Goal: Contribute content: Contribute content

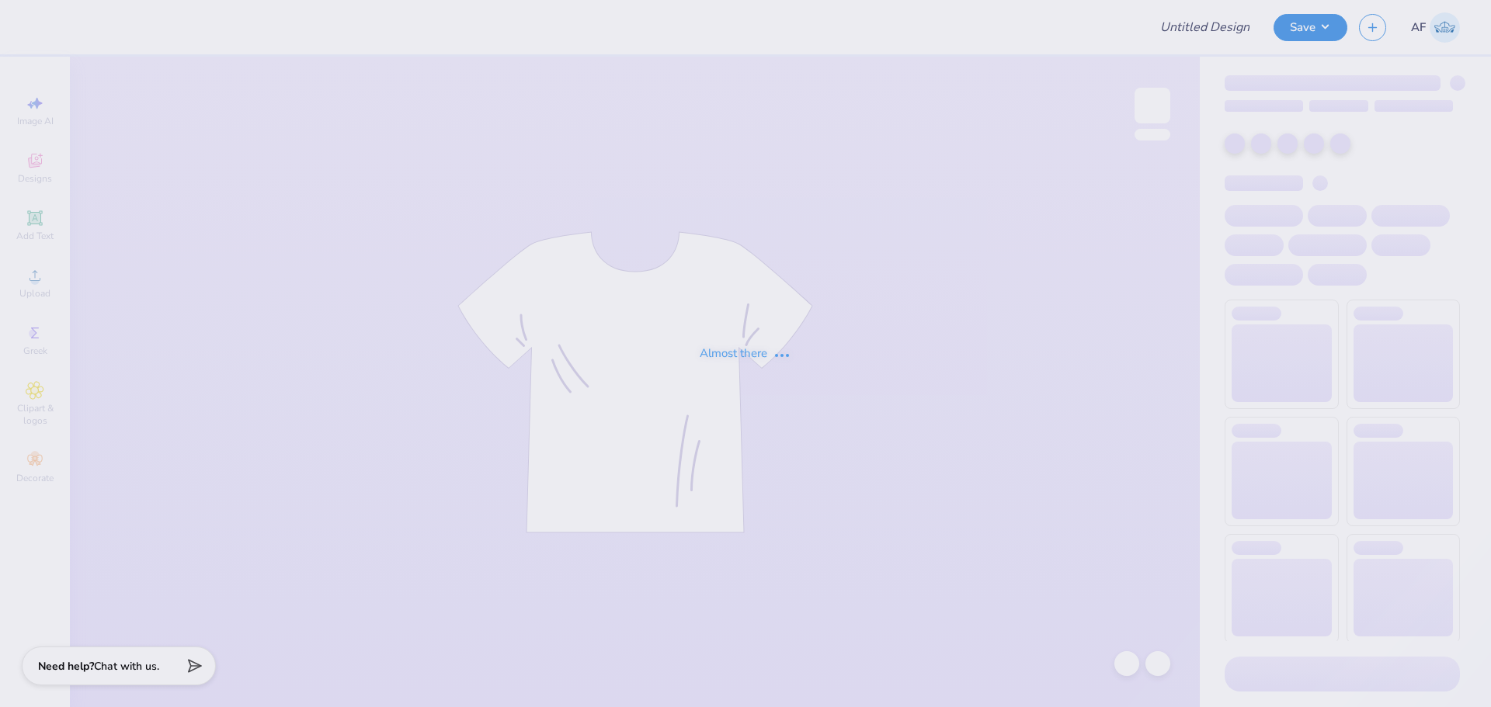
type input "fall merch maybe"
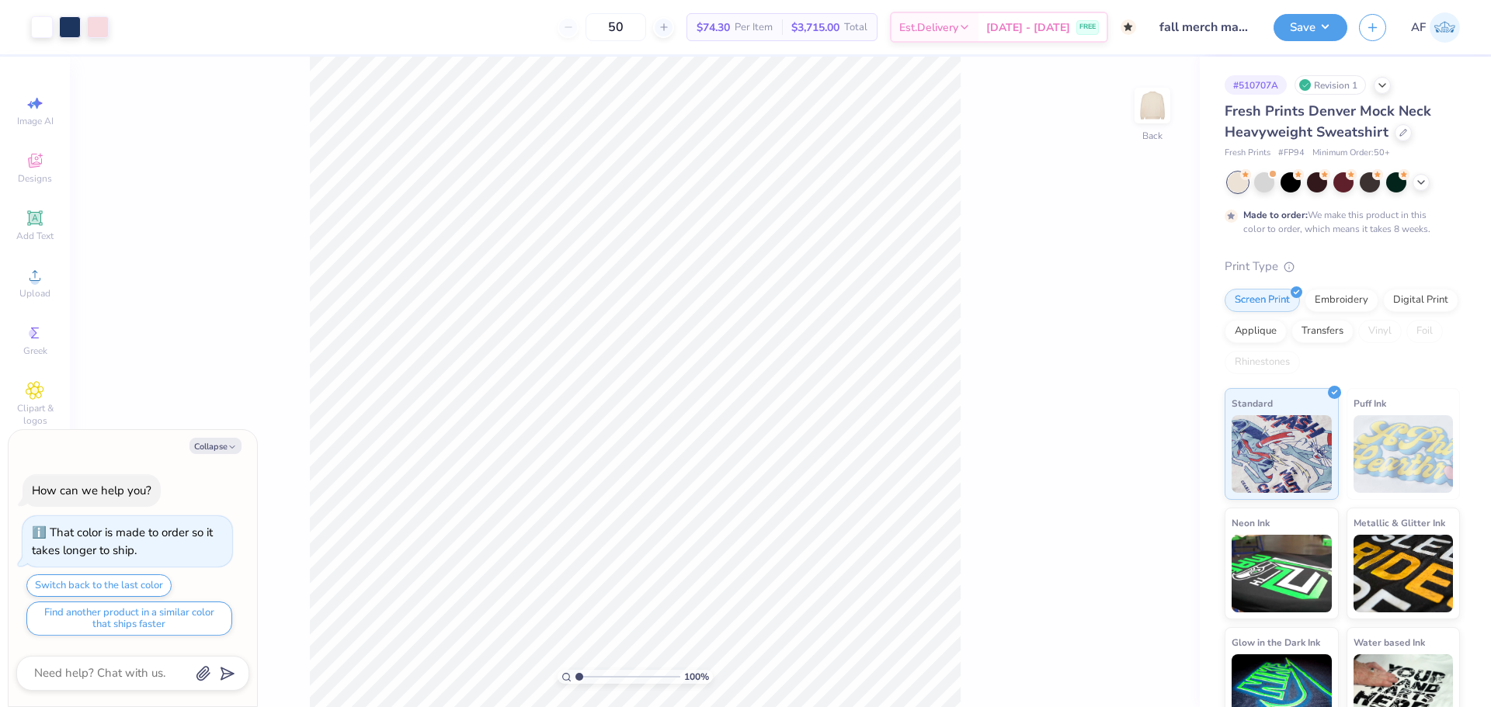
click at [290, 385] on div "100 % Back" at bounding box center [635, 382] width 1130 height 651
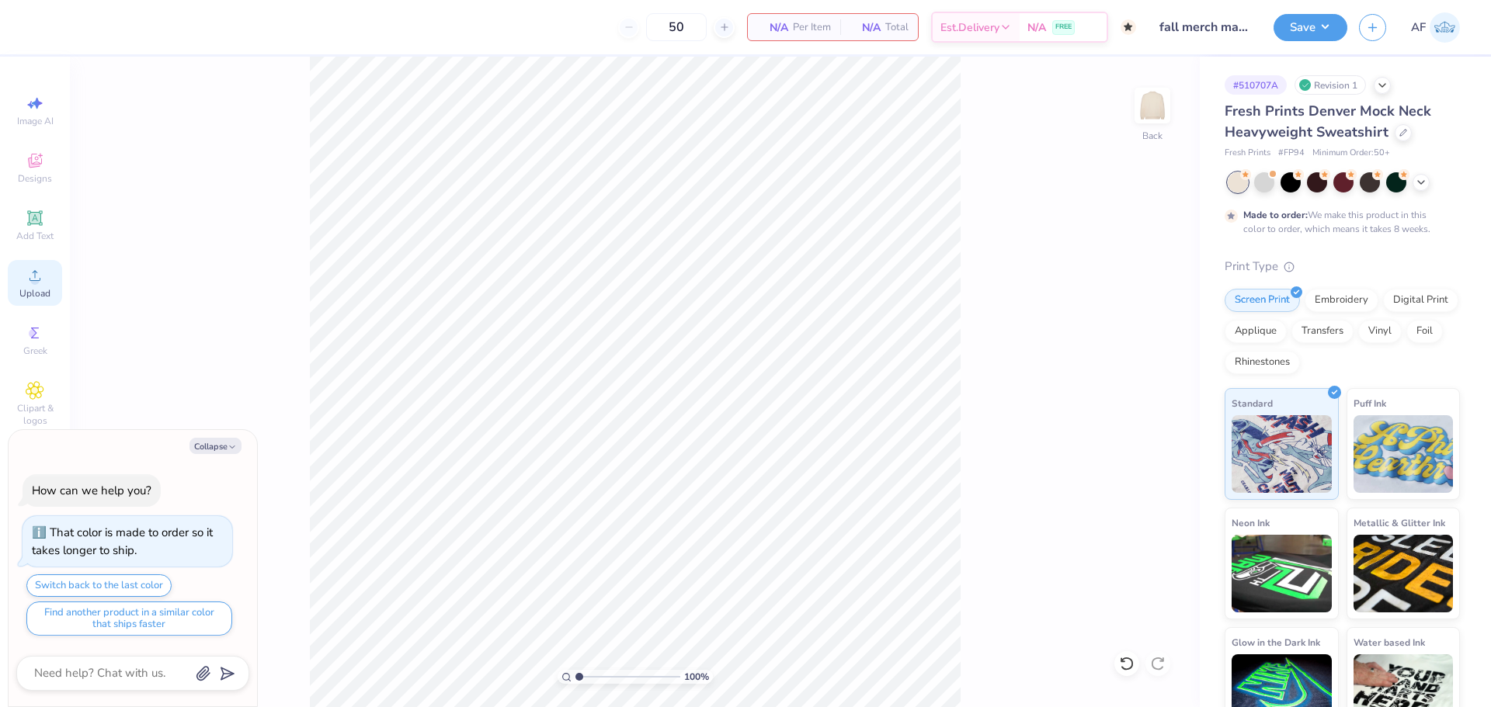
click at [44, 283] on div "Upload" at bounding box center [35, 283] width 54 height 46
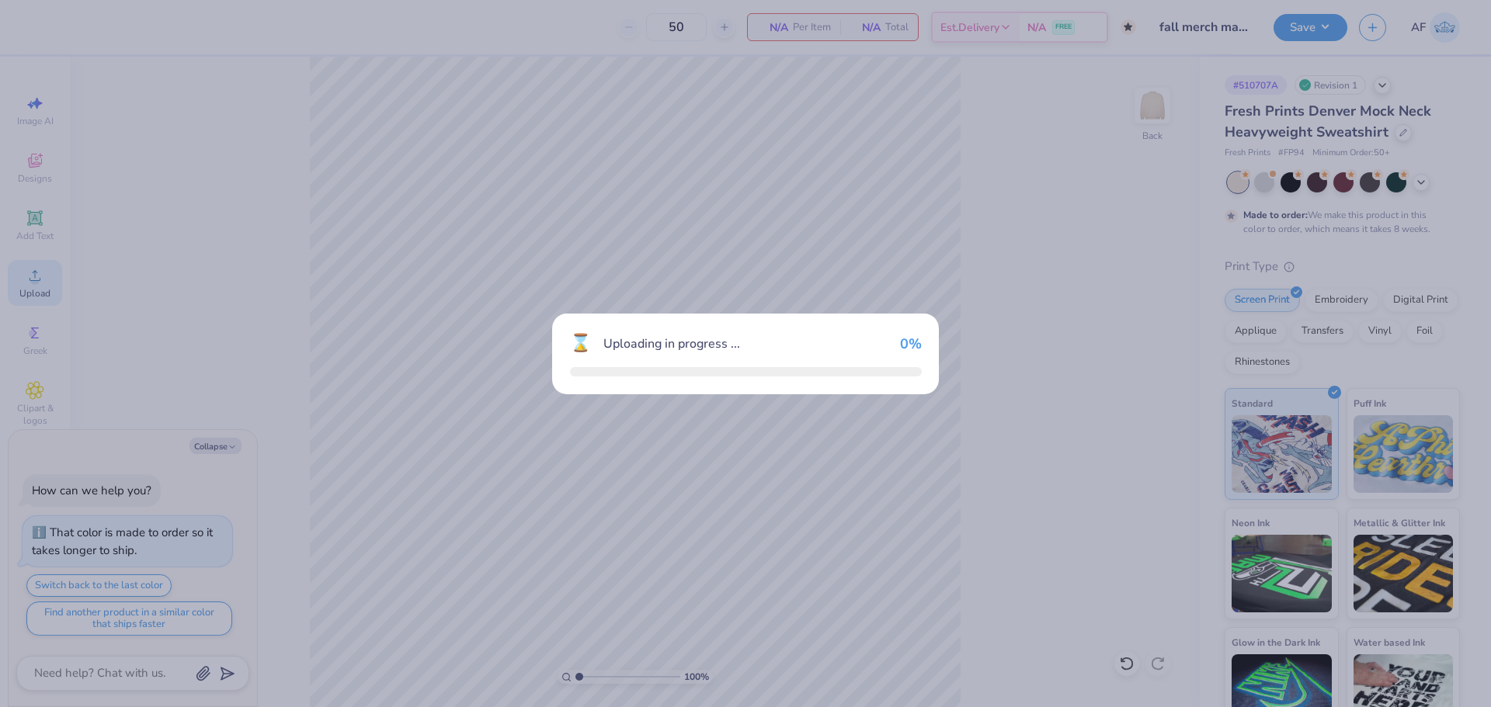
type textarea "x"
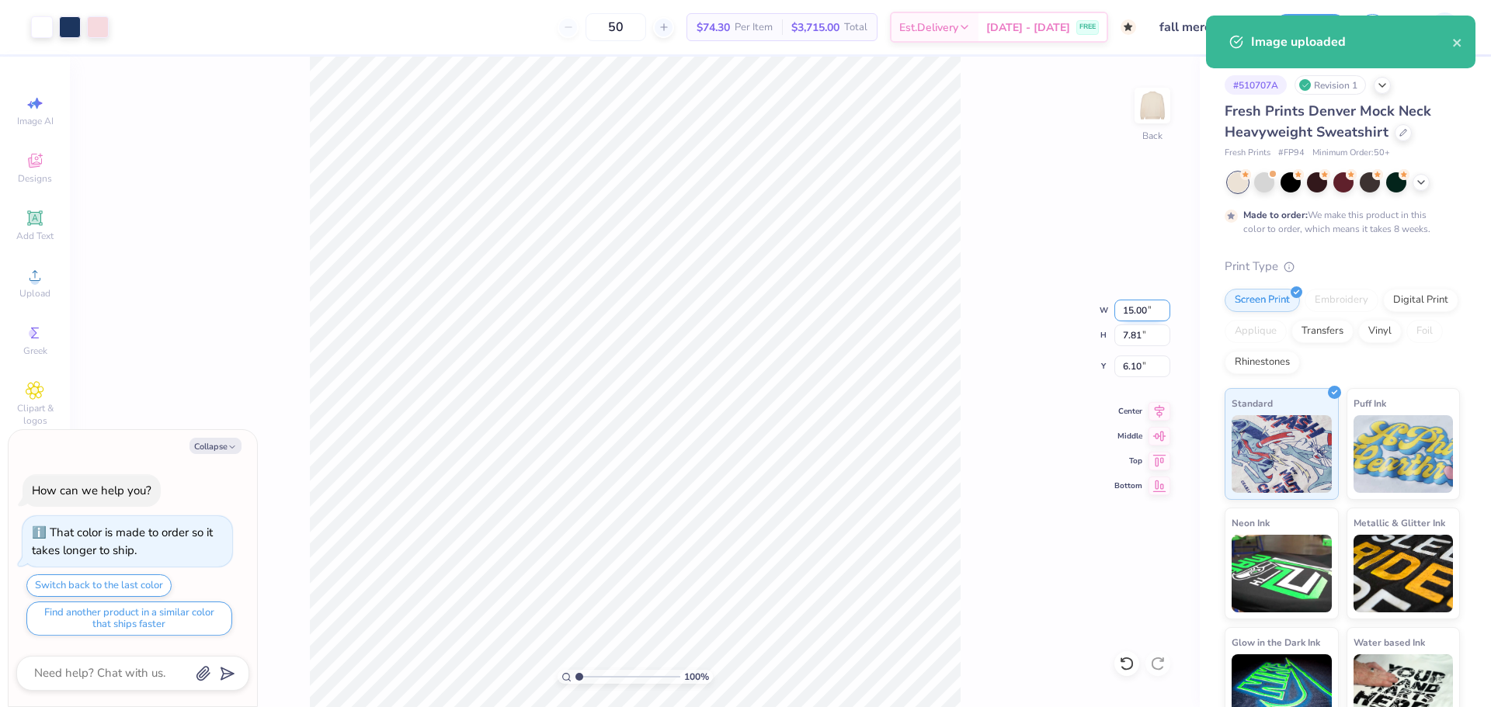
click at [1132, 320] on input "15.00" at bounding box center [1142, 311] width 56 height 22
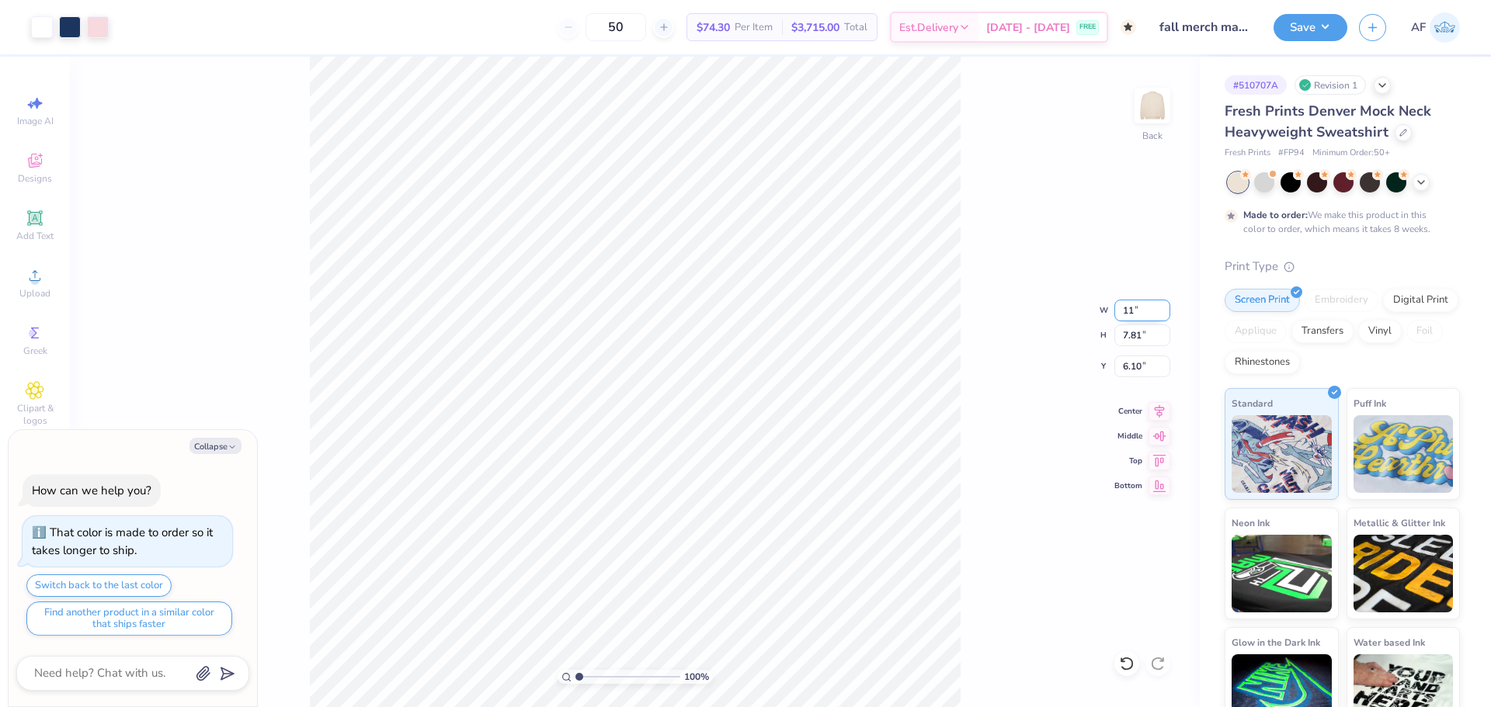
type input "11"
type textarea "x"
type input "11.00"
type input "5.73"
click at [1127, 365] on input "7.14" at bounding box center [1142, 367] width 56 height 22
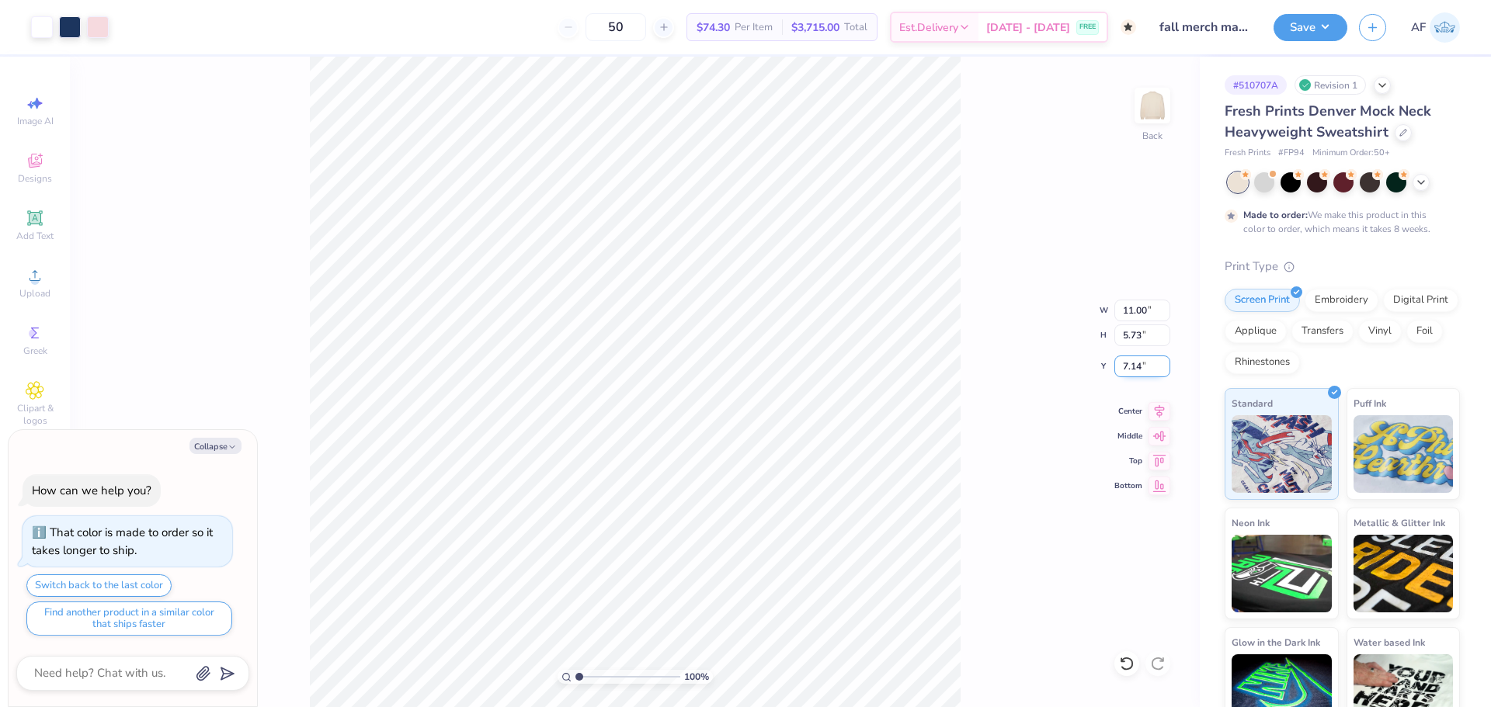
click at [1127, 365] on input "7.14" at bounding box center [1142, 367] width 56 height 22
type input "3"
type textarea "x"
click at [1132, 370] on input "3.00" at bounding box center [1142, 367] width 56 height 22
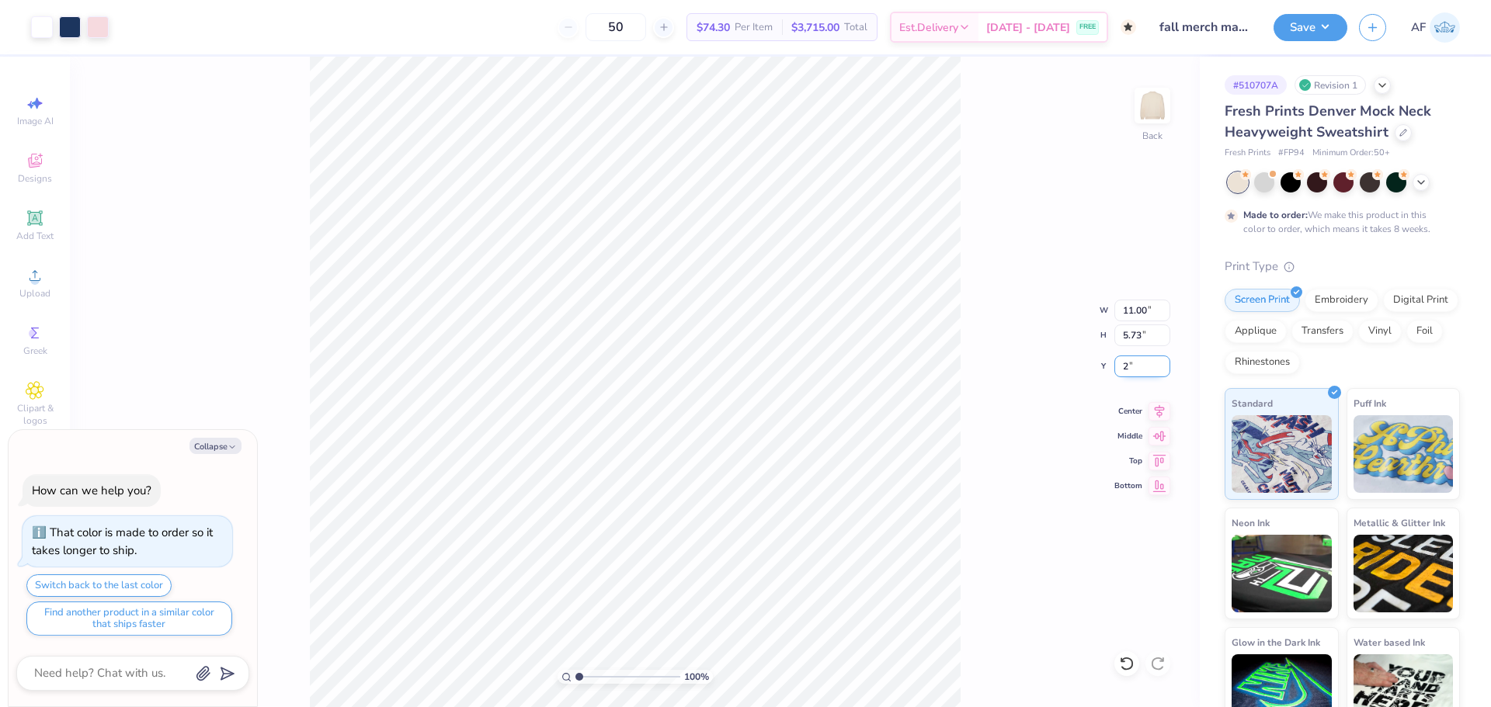
type input "2"
type textarea "x"
click at [1132, 370] on input "2.00" at bounding box center [1142, 367] width 56 height 22
type input "1.77"
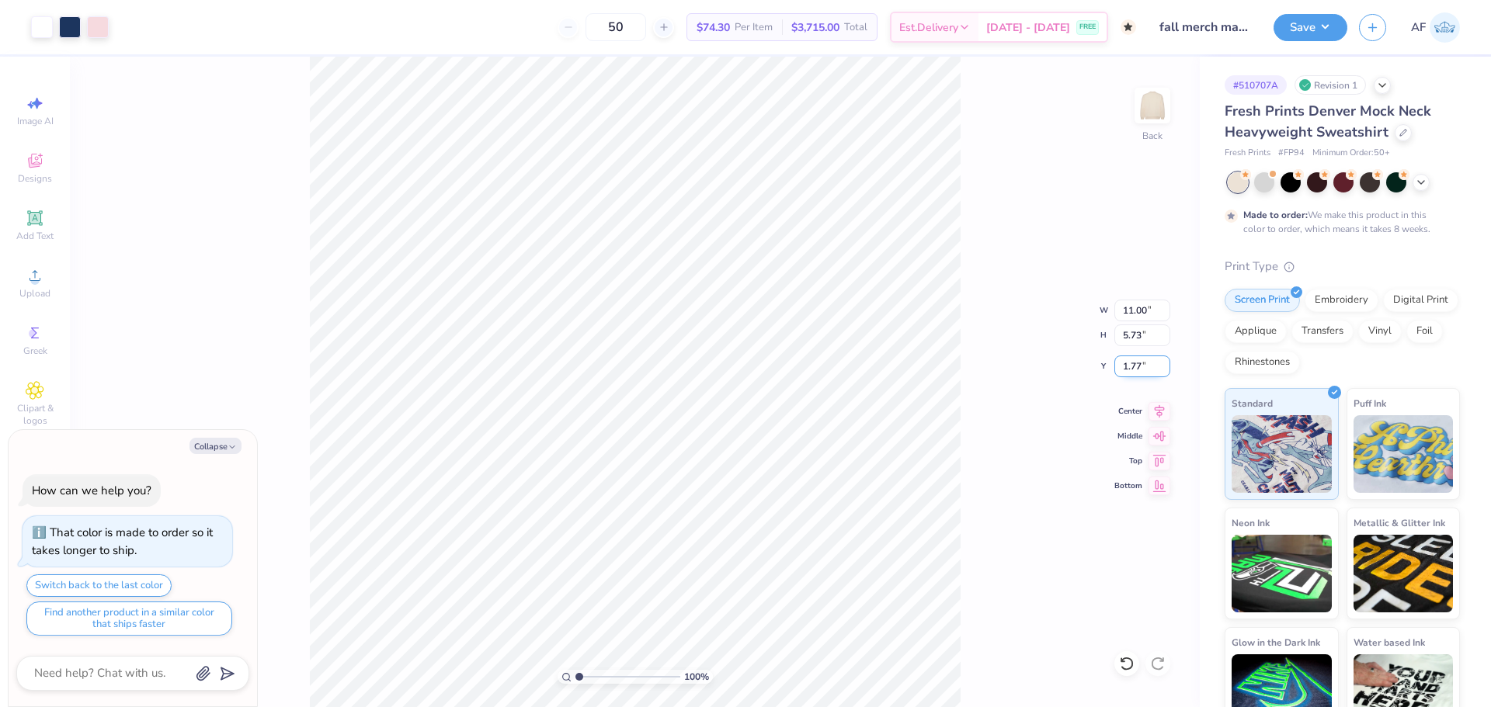
type textarea "x"
click at [1132, 370] on input "1.77" at bounding box center [1142, 367] width 56 height 22
type input "2"
type textarea "x"
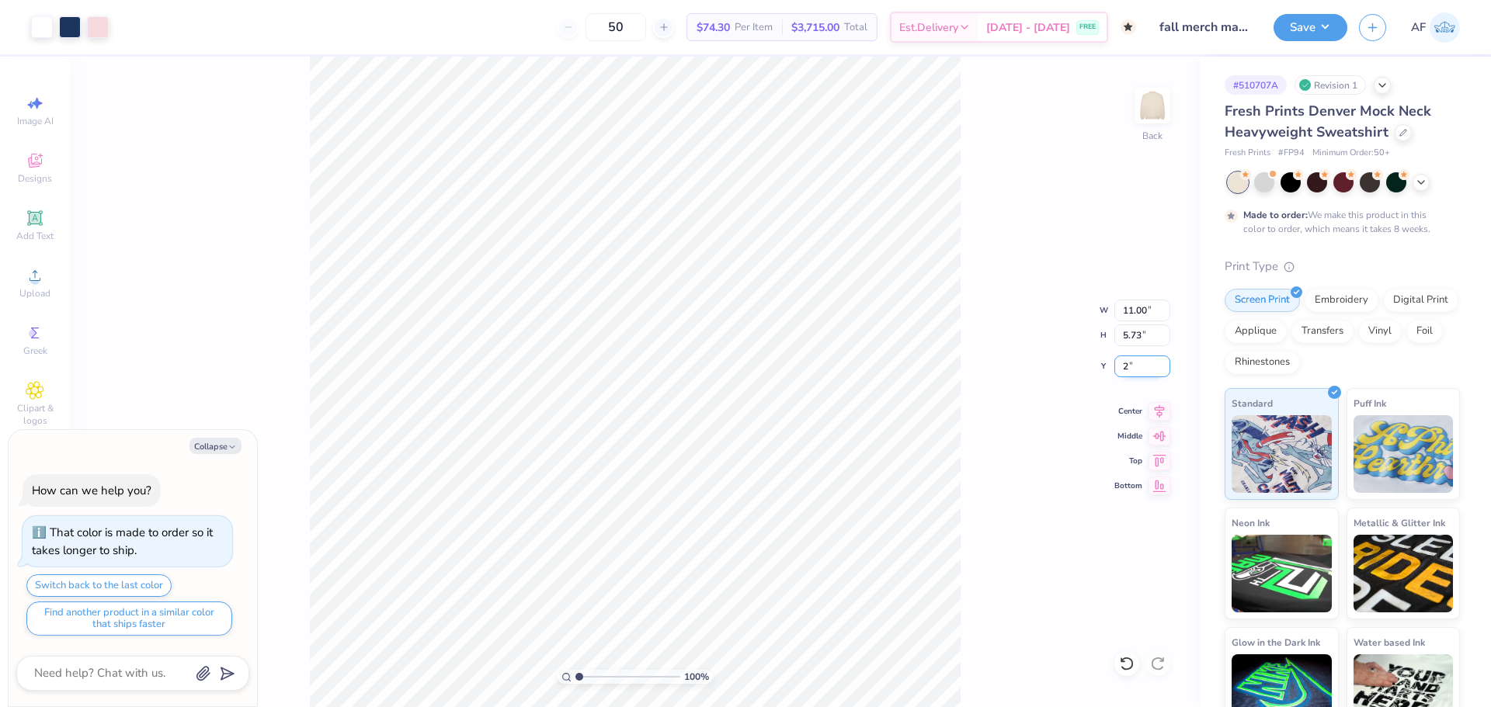
type input "2.00"
click at [292, 509] on div "100 % Back" at bounding box center [635, 382] width 1130 height 651
click at [1161, 411] on icon at bounding box center [1159, 409] width 22 height 19
click at [1323, 27] on button "Save" at bounding box center [1310, 25] width 74 height 27
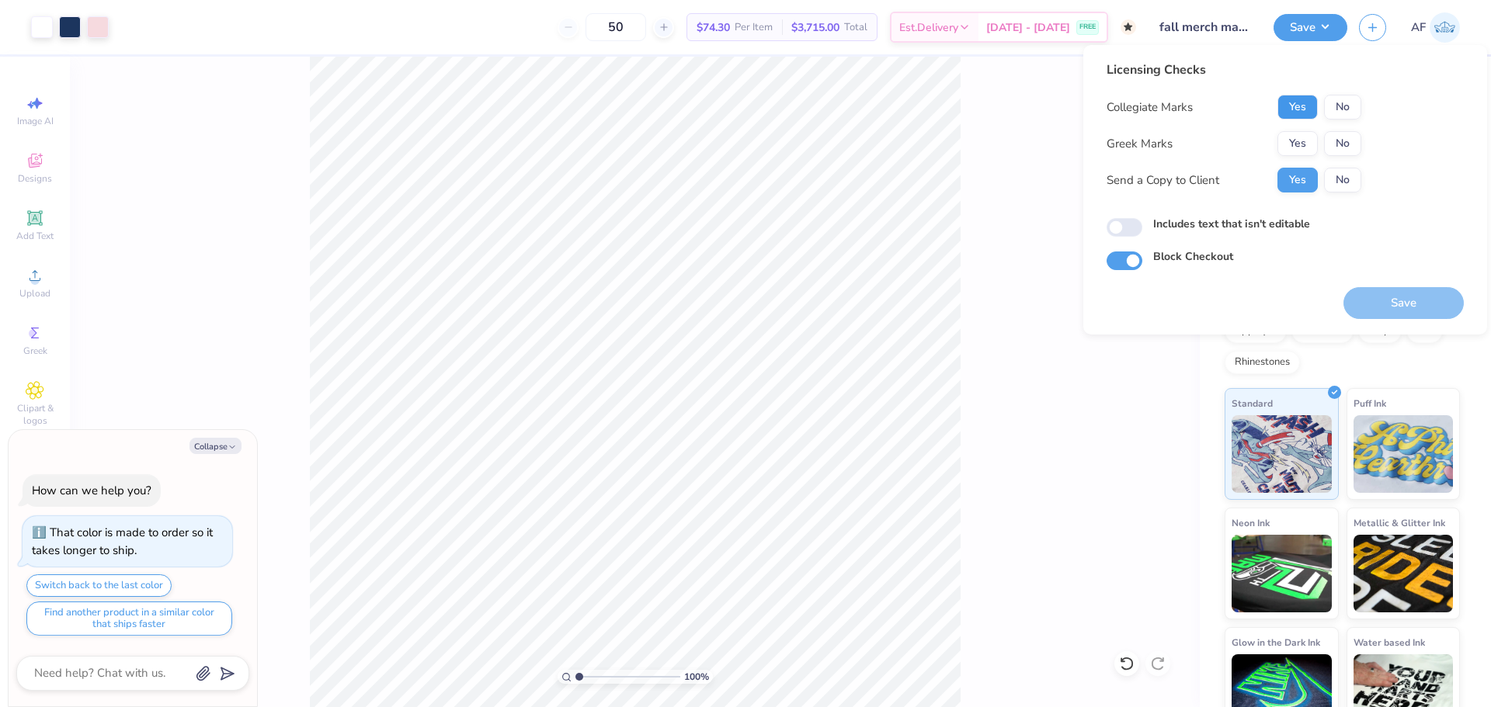
click at [1291, 104] on button "Yes" at bounding box center [1297, 107] width 40 height 25
click at [1290, 134] on button "Yes" at bounding box center [1297, 143] width 40 height 25
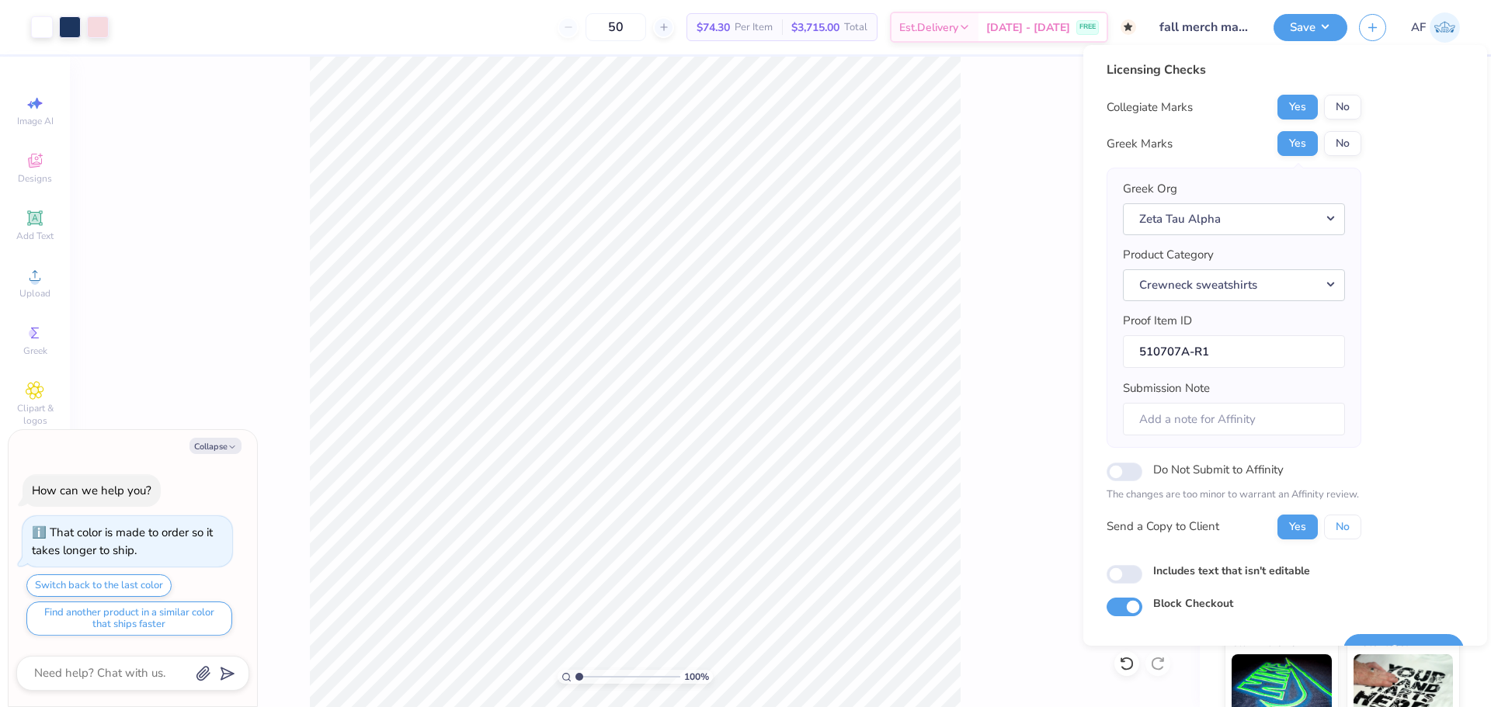
drag, startPoint x: 1349, startPoint y: 531, endPoint x: 1381, endPoint y: 367, distance: 167.0
click at [1400, 367] on div "Licensing Checks Collegiate Marks Yes No Greek Marks Yes No Greek Org Zeta Tau …" at bounding box center [1284, 339] width 357 height 556
click at [1336, 98] on button "No" at bounding box center [1342, 107] width 37 height 25
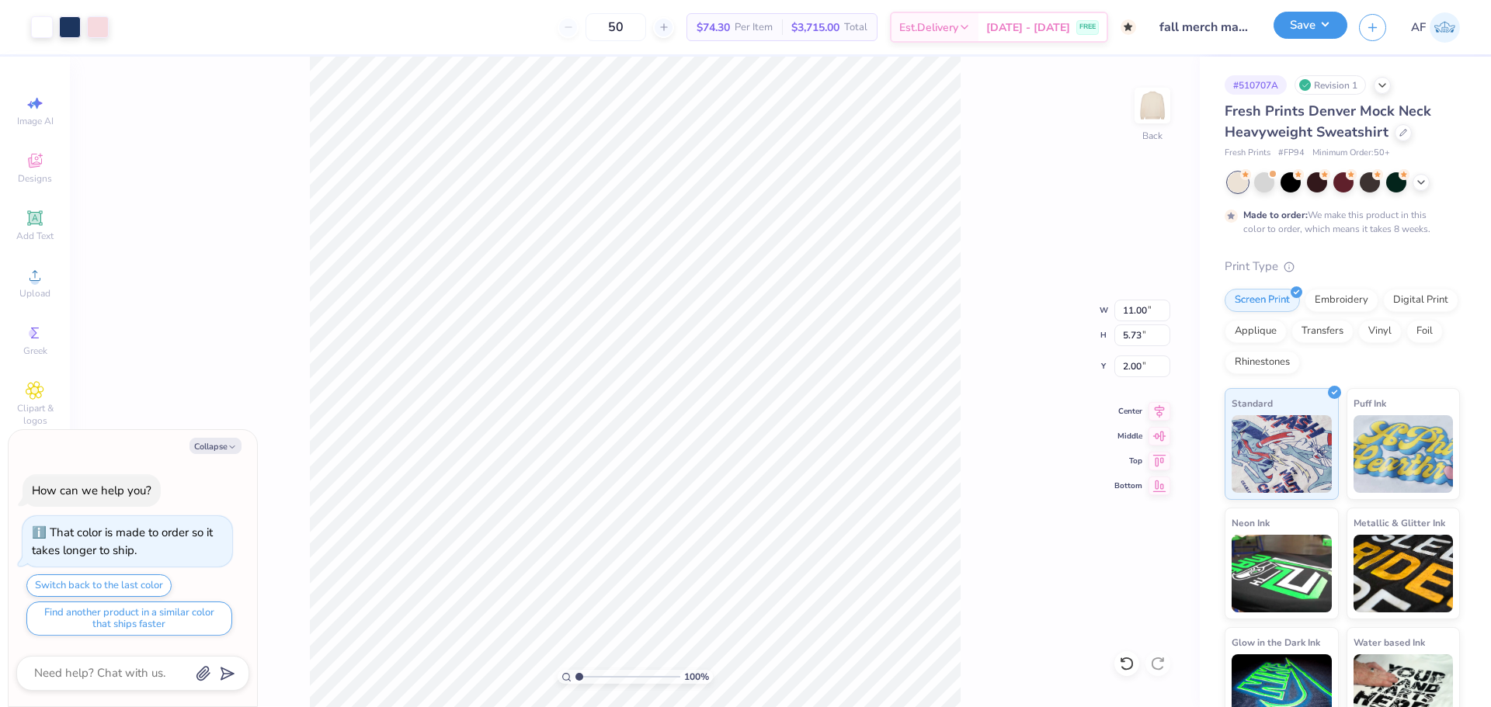
click at [1330, 27] on button "Save" at bounding box center [1310, 25] width 74 height 27
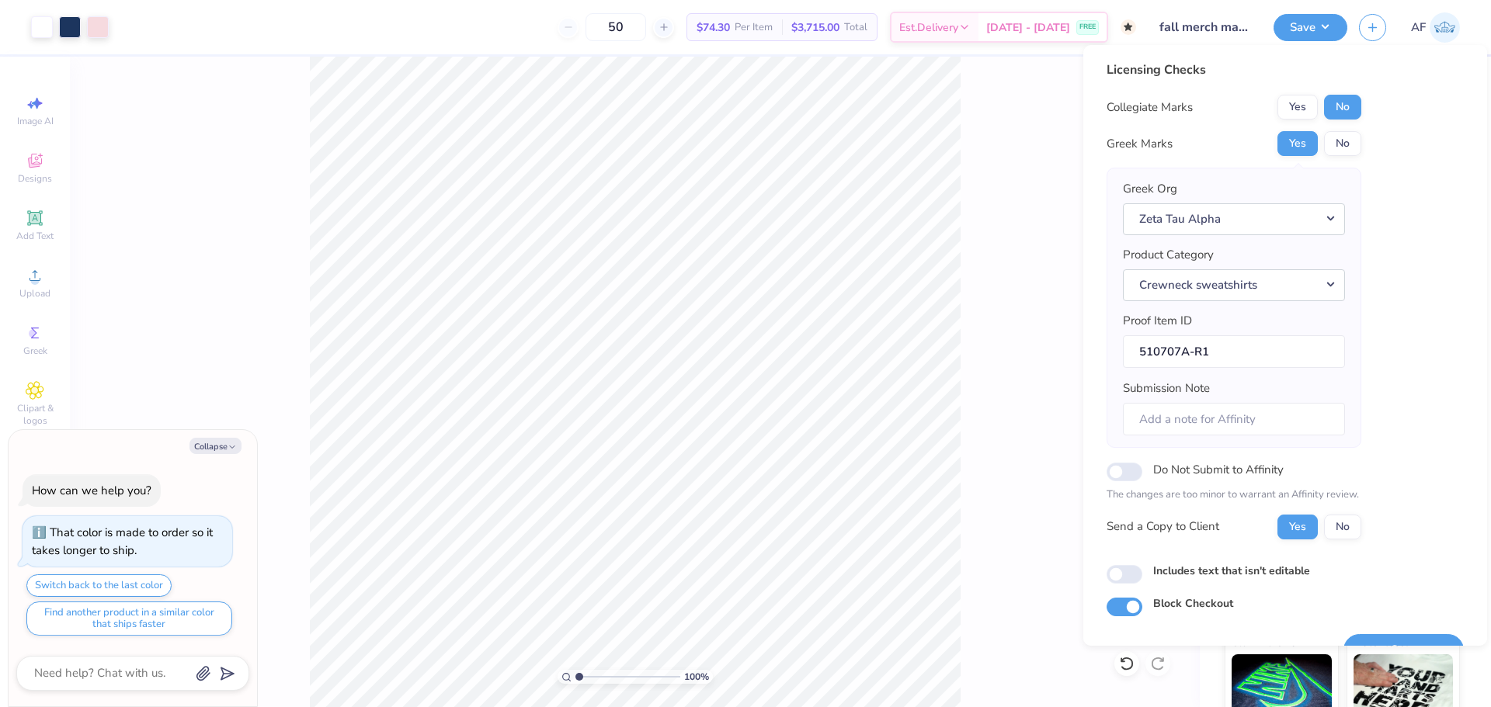
click at [1005, 268] on div "100 % Back W 11.00 11.00 " H 5.73 5.73 " Y 2.00 2.00 " Center Middle Top Bottom" at bounding box center [635, 382] width 1130 height 651
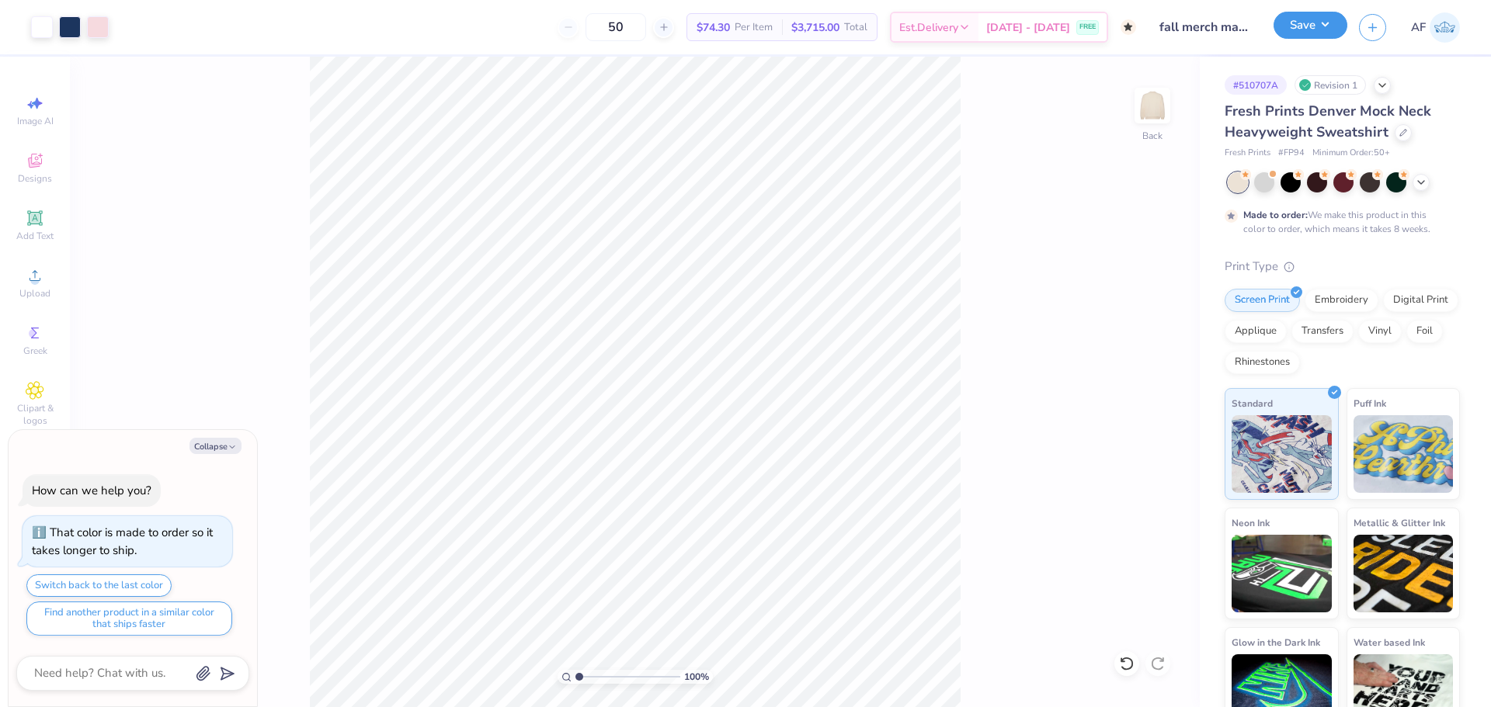
click at [1335, 29] on button "Save" at bounding box center [1310, 25] width 74 height 27
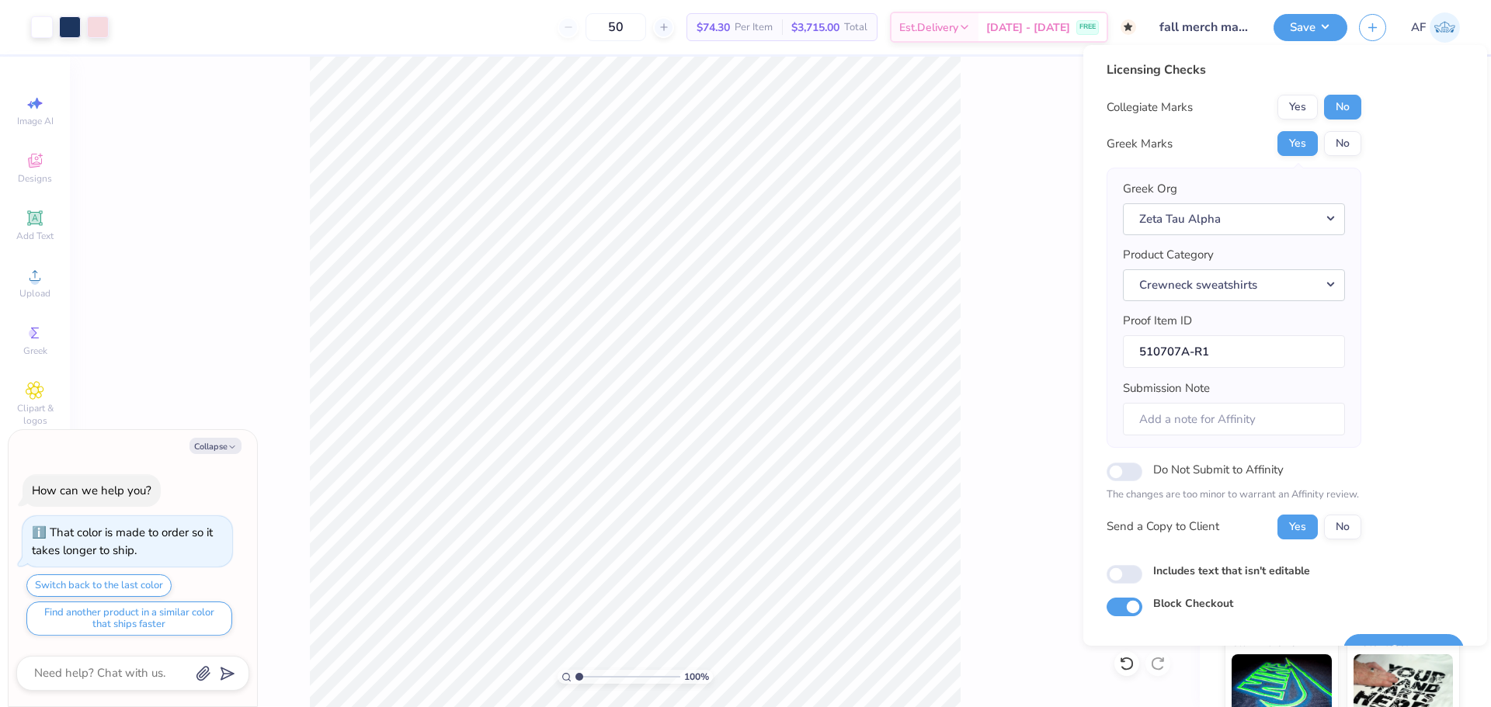
drag, startPoint x: 1293, startPoint y: 522, endPoint x: 1457, endPoint y: 430, distance: 187.7
click at [1459, 436] on div "Licensing Checks Collegiate Marks Yes No Greek Marks Yes No Greek Org Zeta Tau …" at bounding box center [1285, 345] width 404 height 601
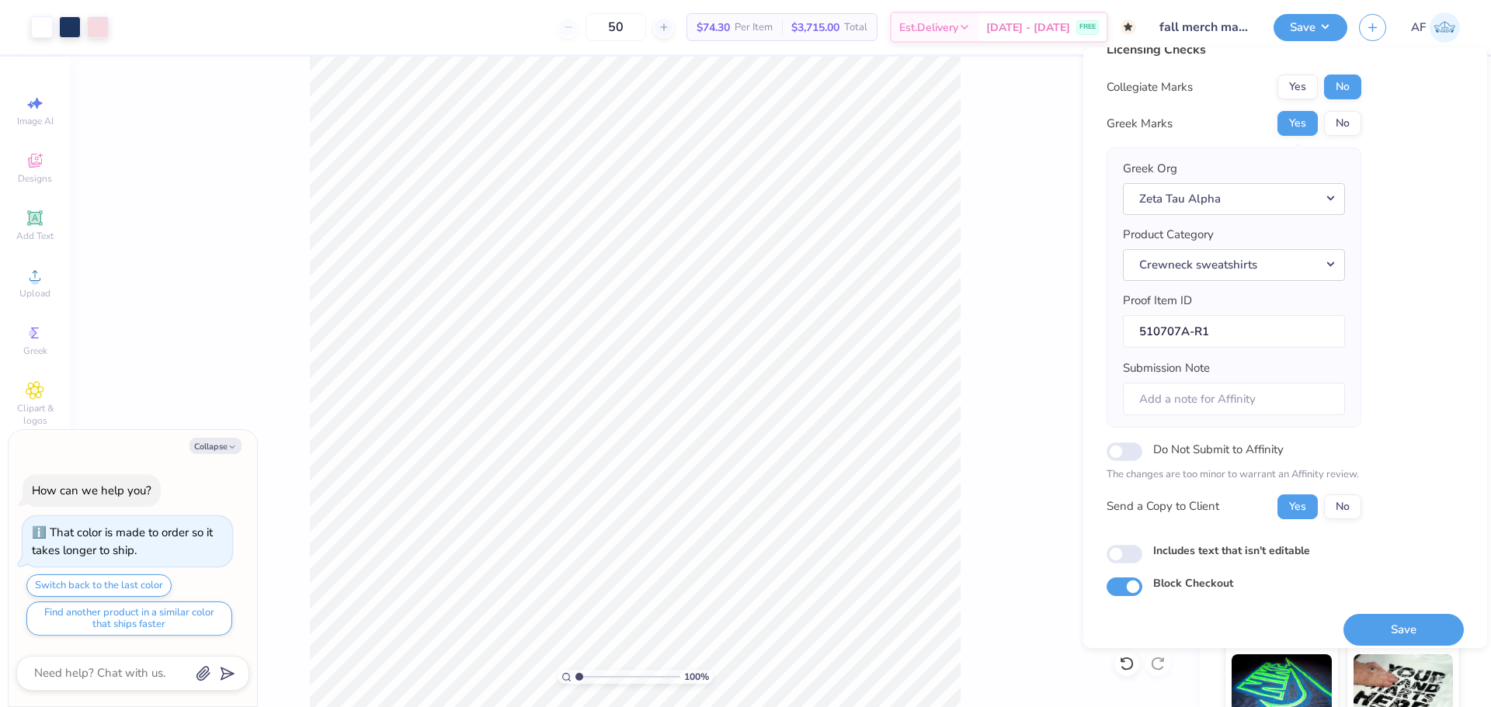
scroll to position [35, 0]
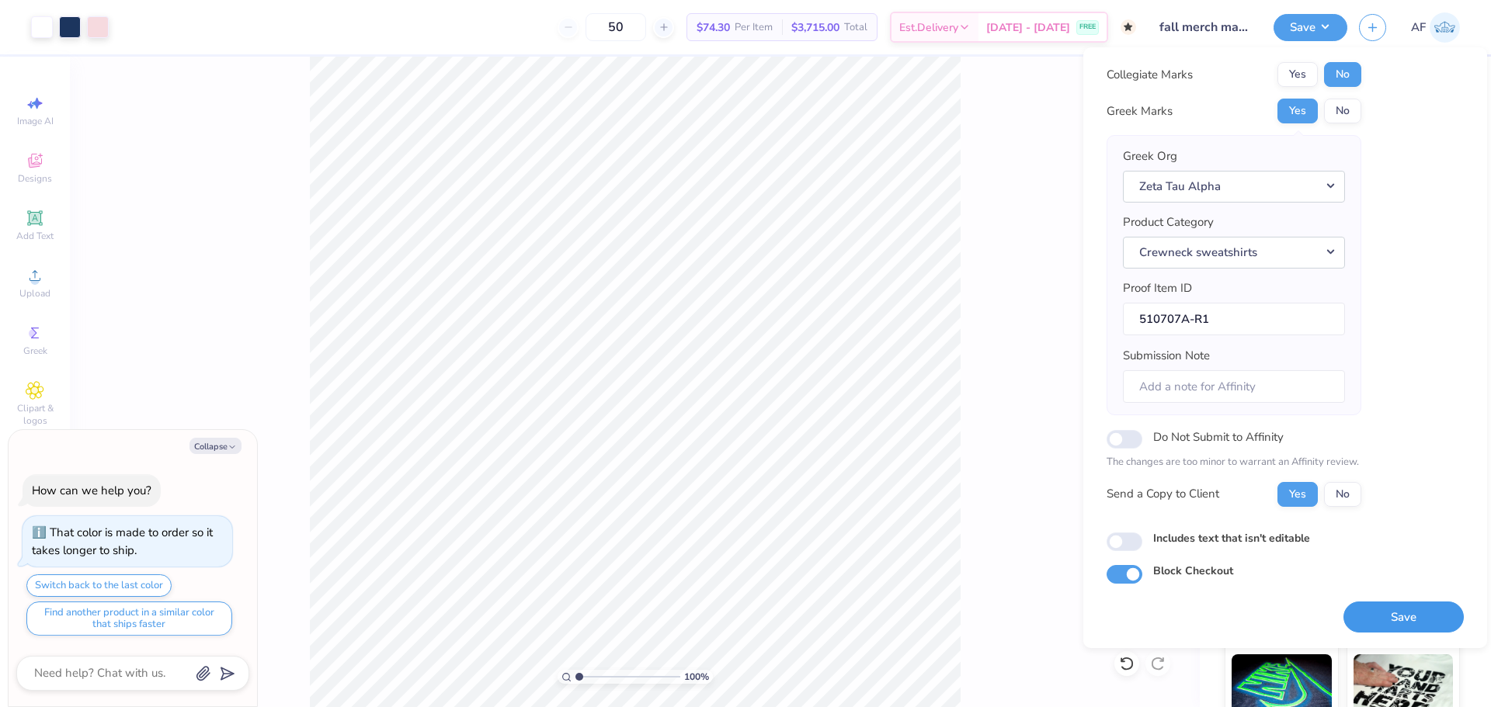
click at [1388, 623] on button "Save" at bounding box center [1403, 618] width 120 height 32
type textarea "x"
